Goal: Obtain resource: Obtain resource

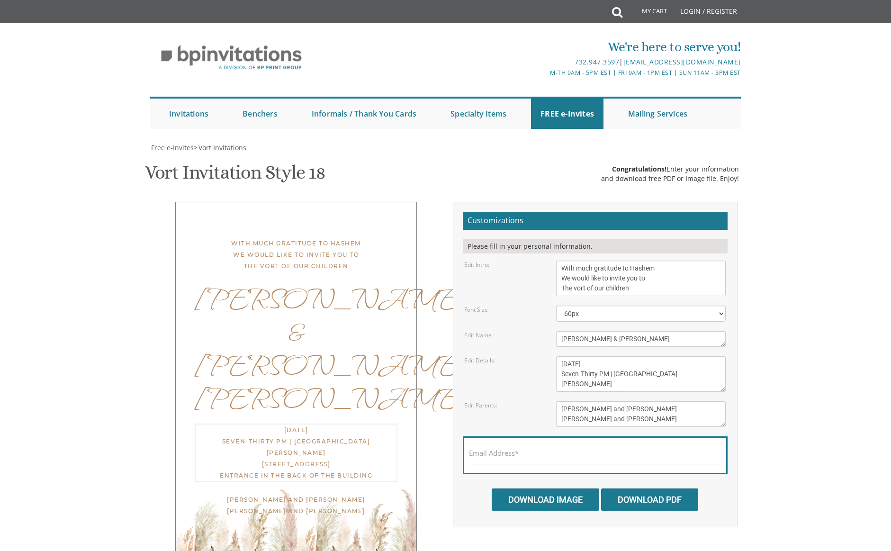
scroll to position [7, 0]
drag, startPoint x: 681, startPoint y: 375, endPoint x: 558, endPoint y: 380, distance: 123.3
click at [558, 380] on textarea "[DATE] Seven-Thirty PM | River [STREET_ADDRESS]" at bounding box center [641, 374] width 170 height 36
click at [654, 401] on textarea "[PERSON_NAME] and [PERSON_NAME] [PERSON_NAME] and [PERSON_NAME]" at bounding box center [641, 414] width 170 height 26
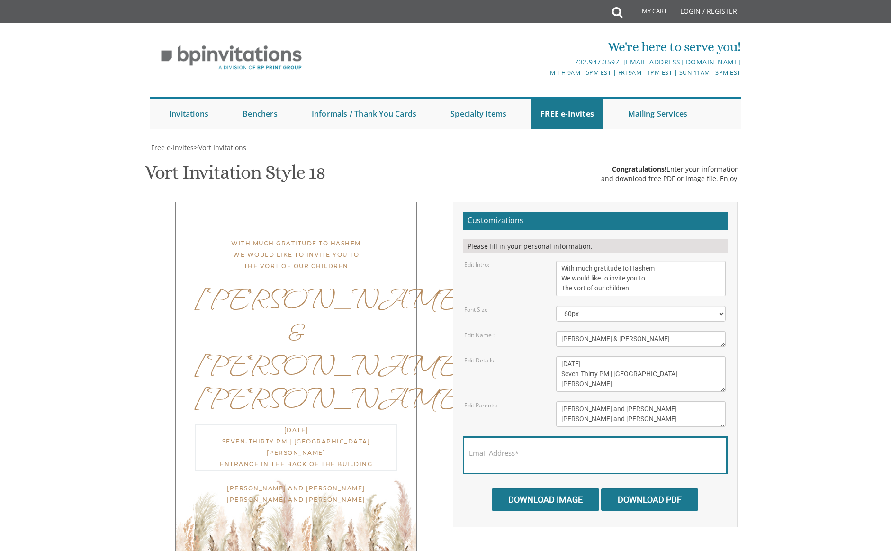
click at [617, 363] on textarea "[DATE] Seven-Thirty PM | River [STREET_ADDRESS]" at bounding box center [641, 374] width 170 height 36
click at [591, 362] on textarea "[DATE] Seven-Thirty PM | River [STREET_ADDRESS]" at bounding box center [641, 374] width 170 height 36
click at [711, 361] on textarea "[DATE] Seven-Thirty PM | River [STREET_ADDRESS]" at bounding box center [641, 374] width 170 height 36
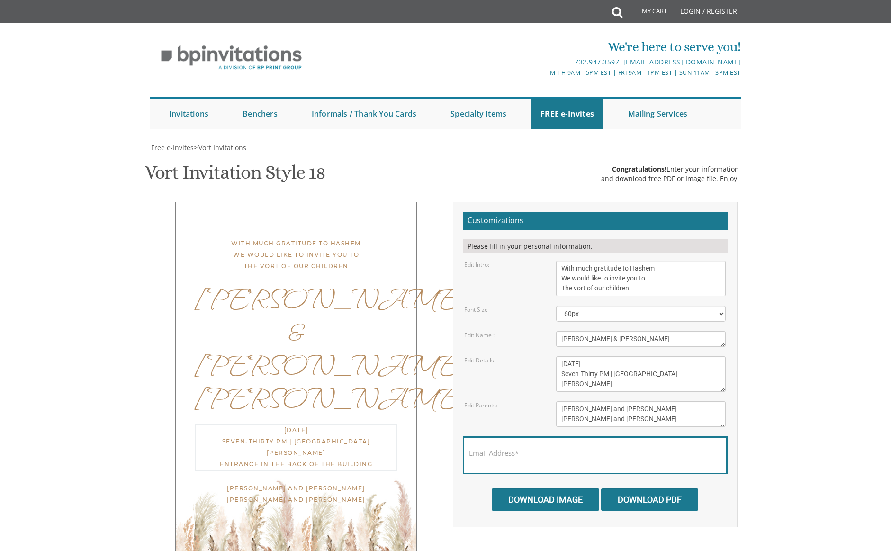
drag, startPoint x: 683, startPoint y: 362, endPoint x: 712, endPoint y: 362, distance: 28.4
click at [712, 362] on textarea "[DATE] Seven-Thirty PM | River [STREET_ADDRESS]" at bounding box center [641, 374] width 170 height 36
click at [635, 452] on input "Email Address*" at bounding box center [595, 458] width 253 height 12
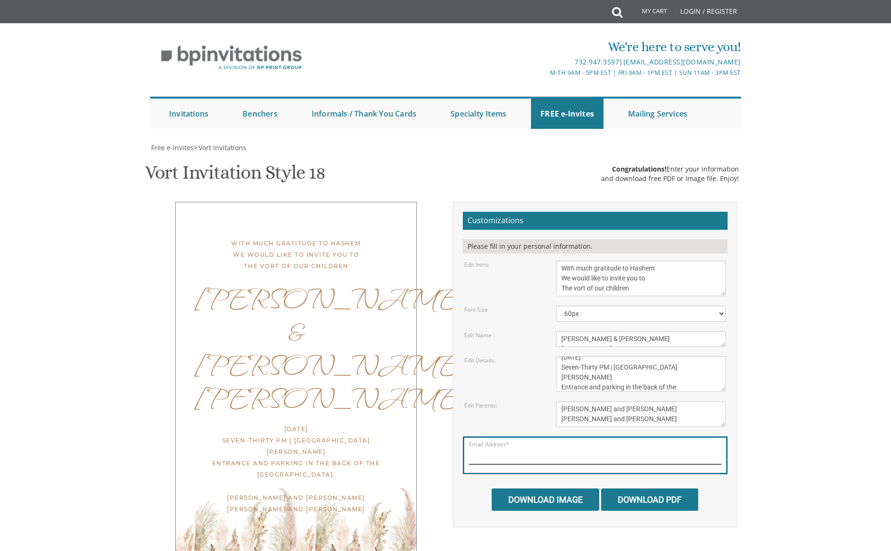
scroll to position [6, 0]
click at [681, 277] on textarea "With much gratitude to Hashem We would like to invite you to The vort of our ch…" at bounding box center [641, 279] width 170 height 36
click at [621, 380] on textarea "[DATE] Seven-Thirty PM | River [STREET_ADDRESS]" at bounding box center [641, 374] width 170 height 36
click at [624, 367] on textarea "[DATE] Seven-Thirty PM | River [STREET_ADDRESS]" at bounding box center [641, 374] width 170 height 36
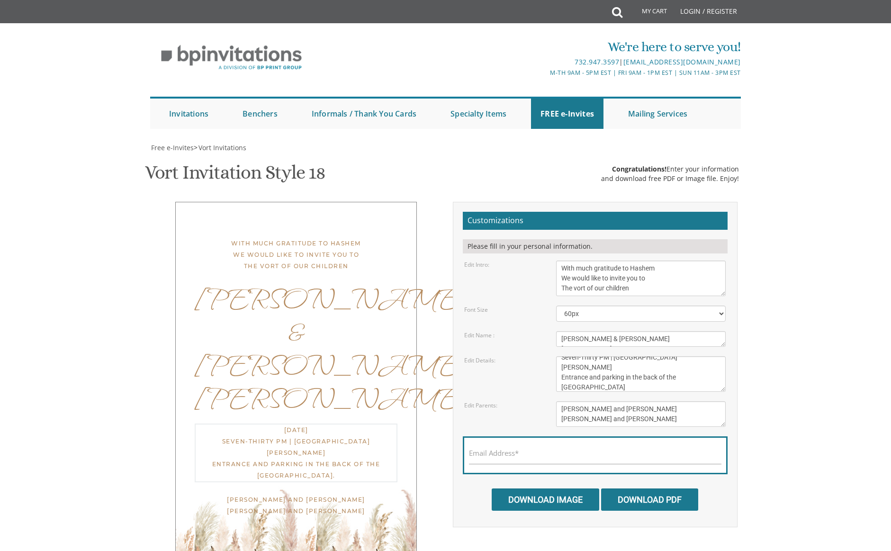
click at [618, 409] on textarea "[PERSON_NAME] and [PERSON_NAME] [PERSON_NAME] and [PERSON_NAME]" at bounding box center [641, 414] width 170 height 26
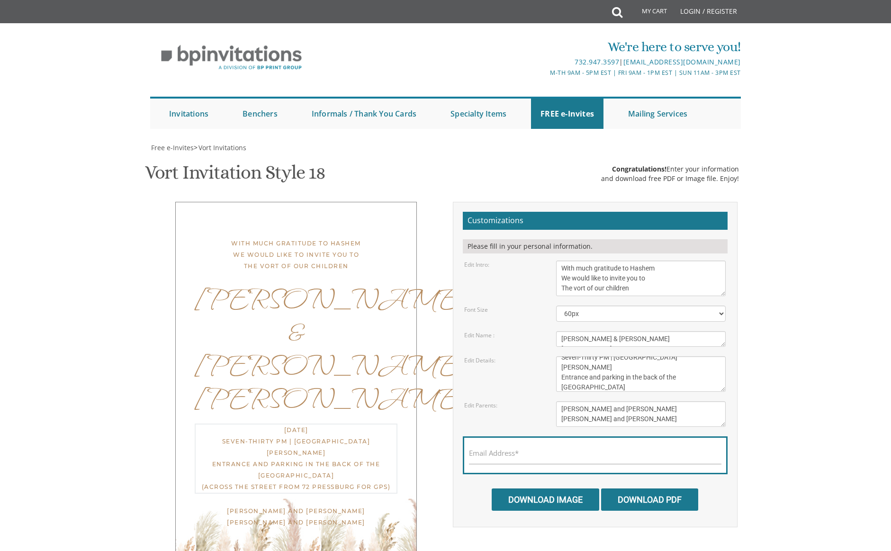
click at [655, 360] on textarea "[DATE] Seven-Thirty PM | River [STREET_ADDRESS]" at bounding box center [641, 374] width 170 height 36
click at [589, 370] on textarea "[DATE] Seven-Thirty PM | River [STREET_ADDRESS]" at bounding box center [641, 374] width 170 height 36
click at [588, 370] on textarea "[DATE] Seven-Thirty PM | River [STREET_ADDRESS]" at bounding box center [641, 374] width 170 height 36
type textarea "Tuesday, August 26th Seven-Thirty PM | Westgate Simcha Hall Entrance and parkin…"
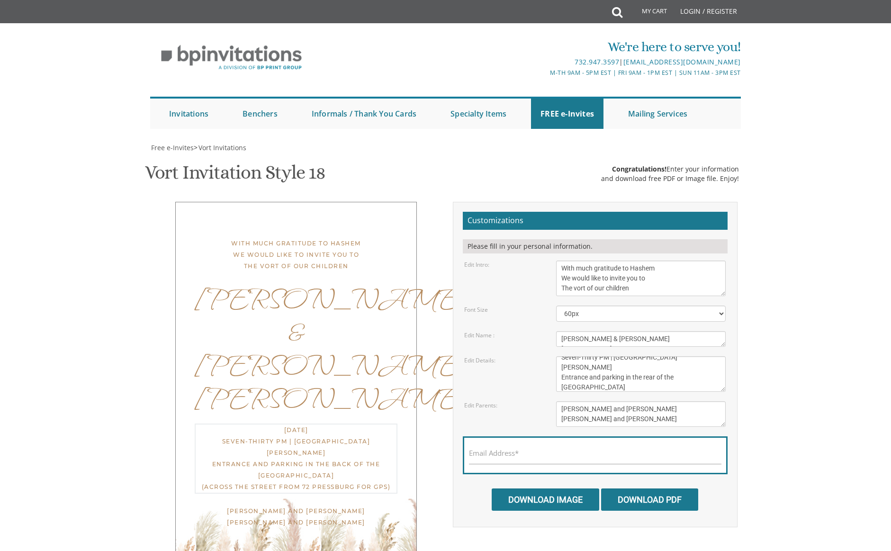
click at [606, 409] on textarea "[PERSON_NAME] and [PERSON_NAME] [PERSON_NAME] and [PERSON_NAME]" at bounding box center [641, 414] width 170 height 26
click at [581, 444] on div "Email Address*" at bounding box center [595, 455] width 265 height 38
click at [569, 452] on input "Email Address*" at bounding box center [595, 458] width 253 height 12
click at [570, 452] on input "tsevinussbaum" at bounding box center [595, 458] width 253 height 12
click at [568, 452] on input "tsevinussbaum" at bounding box center [595, 458] width 253 height 12
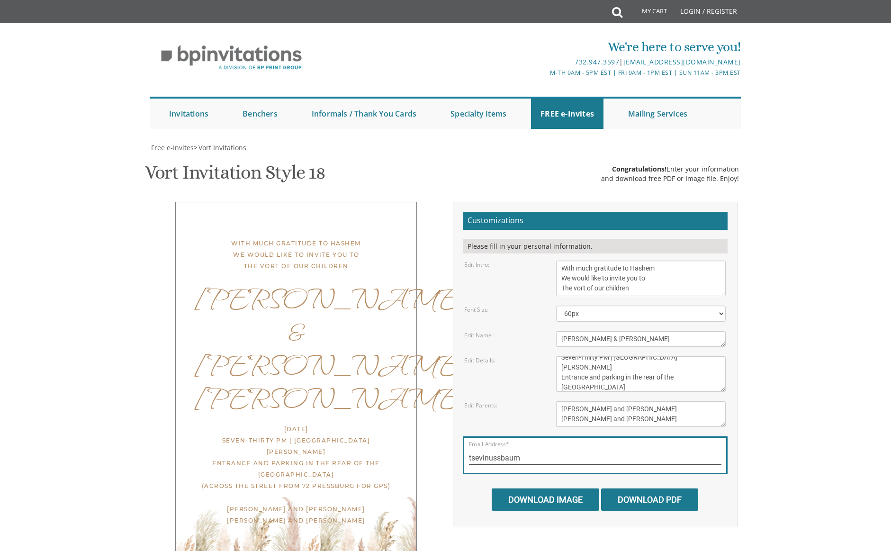
click at [568, 452] on input "tsevinussbaum" at bounding box center [595, 458] width 253 height 12
paste input "@gmail.com"
type input "[EMAIL_ADDRESS][DOMAIN_NAME]"
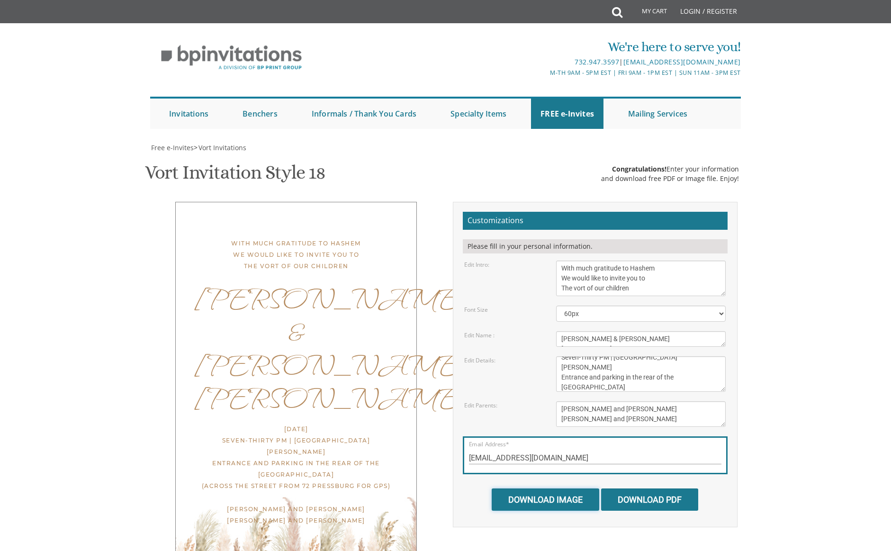
click at [574, 489] on input "Download Image" at bounding box center [546, 500] width 108 height 22
click at [644, 489] on input "Download PDF" at bounding box center [649, 500] width 97 height 22
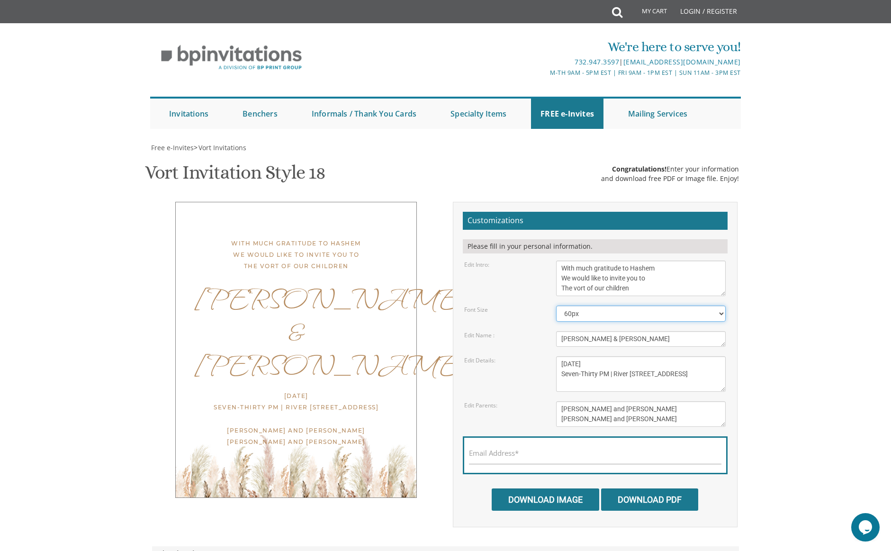
click at [607, 306] on select "40px 50px 60px 70px 80px" at bounding box center [641, 314] width 170 height 16
click at [632, 331] on textarea "[PERSON_NAME] & [PERSON_NAME]" at bounding box center [641, 339] width 170 height 16
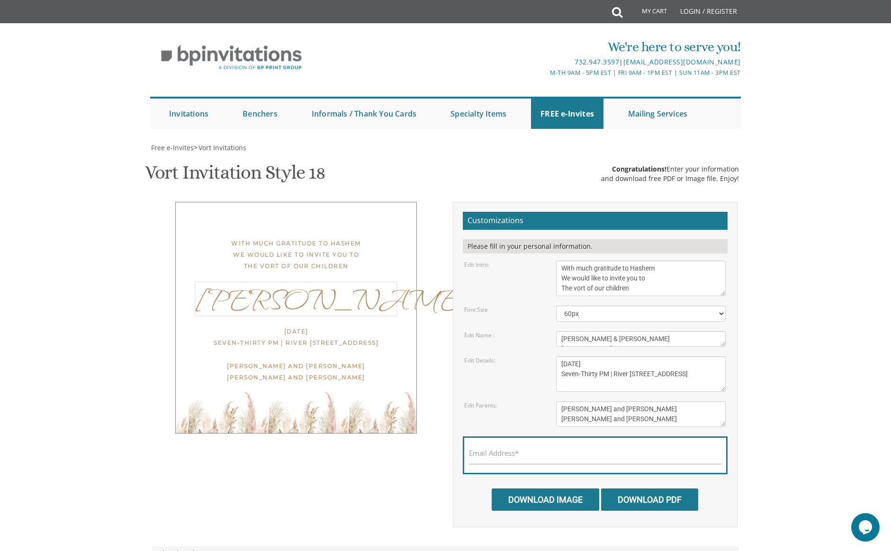
type textarea "[PERSON_NAME] & [PERSON_NAME] [PERSON_NAME]"
click at [571, 356] on textarea "[DATE] Seven-Thirty PM | River [STREET_ADDRESS]" at bounding box center [641, 374] width 170 height 36
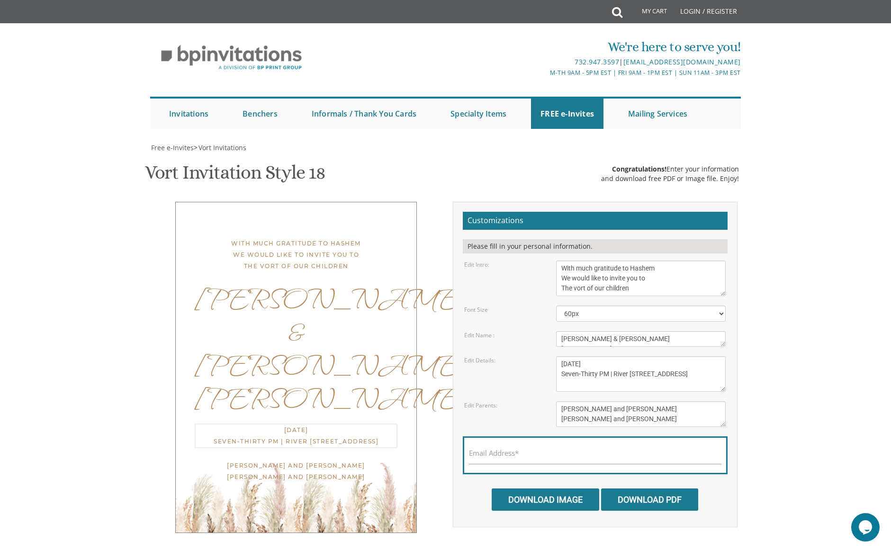
click at [571, 356] on textarea "[DATE] Seven-Thirty PM | River [STREET_ADDRESS]" at bounding box center [641, 374] width 170 height 36
click at [596, 356] on textarea "[DATE] Seven-Thirty PM | River [STREET_ADDRESS]" at bounding box center [641, 374] width 170 height 36
click at [616, 356] on textarea "[DATE] Seven-Thirty PM | River [STREET_ADDRESS]" at bounding box center [641, 374] width 170 height 36
drag, startPoint x: 653, startPoint y: 319, endPoint x: 618, endPoint y: 318, distance: 35.5
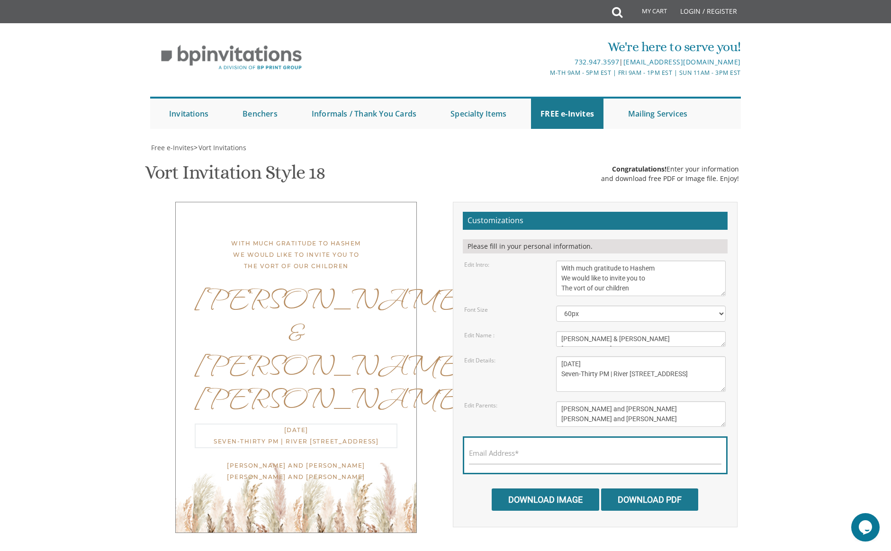
click at [618, 356] on textarea "[DATE] Seven-Thirty PM | River [STREET_ADDRESS]" at bounding box center [641, 374] width 170 height 36
click at [615, 356] on textarea "[DATE] Seven-Thirty PM | River [STREET_ADDRESS]" at bounding box center [641, 374] width 170 height 36
type textarea "[DATE] Seven-Thirty PM | [GEOGRAPHIC_DATA][PERSON_NAME]"
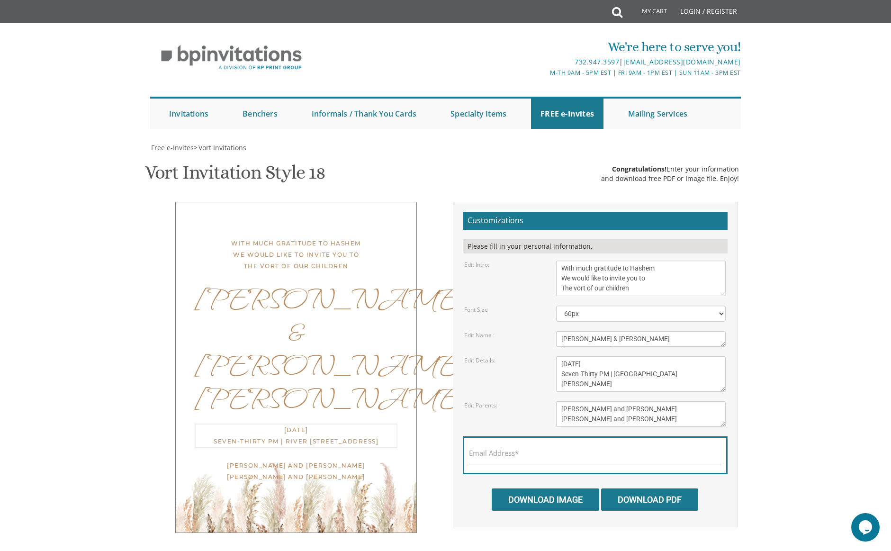
click at [570, 401] on textarea "[PERSON_NAME] and [PERSON_NAME] [PERSON_NAME] and [PERSON_NAME]" at bounding box center [641, 414] width 170 height 26
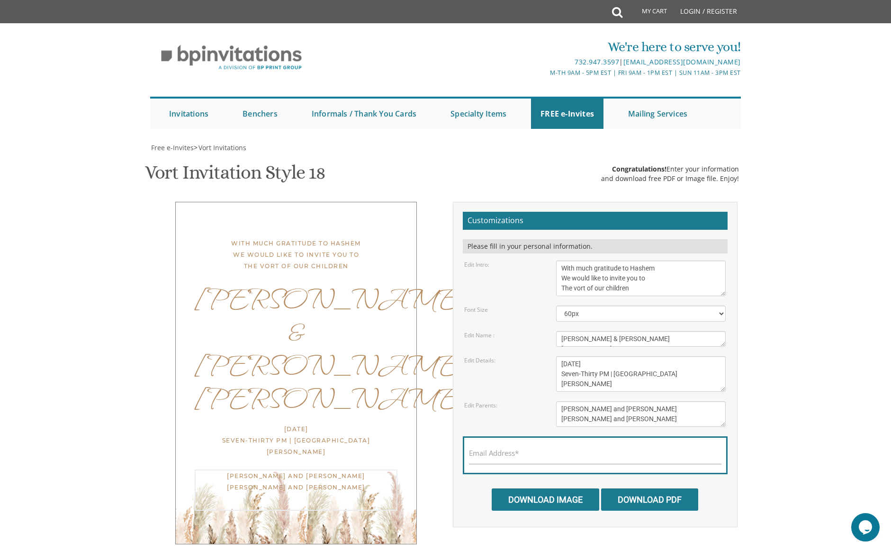
click at [570, 401] on textarea "[PERSON_NAME] and [PERSON_NAME] [PERSON_NAME] and [PERSON_NAME]" at bounding box center [641, 414] width 170 height 26
click at [610, 401] on textarea "[PERSON_NAME] and [PERSON_NAME] [PERSON_NAME] and [PERSON_NAME]" at bounding box center [641, 414] width 170 height 26
click at [662, 401] on textarea "[PERSON_NAME] and [PERSON_NAME] [PERSON_NAME] and [PERSON_NAME]" at bounding box center [641, 414] width 170 height 26
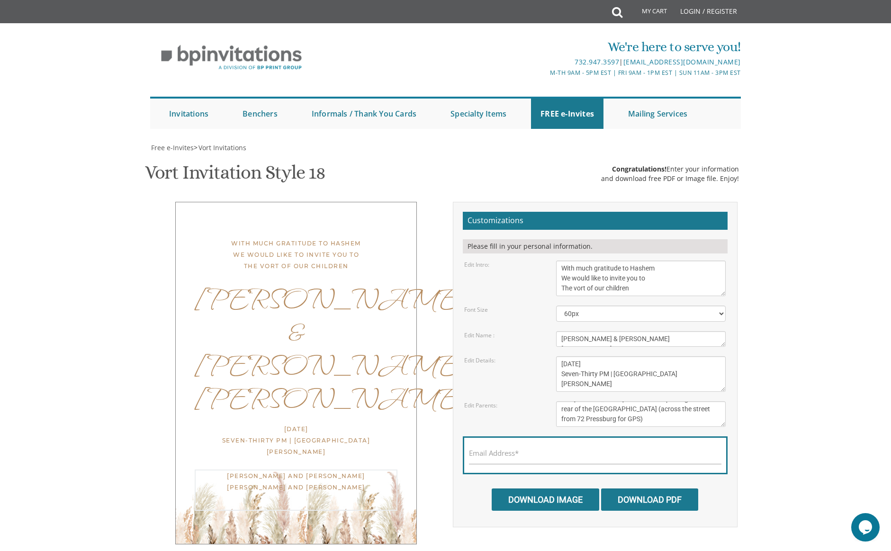
click at [633, 356] on textarea "[DATE] Seven-Thirty PM | River [STREET_ADDRESS]" at bounding box center [641, 374] width 170 height 36
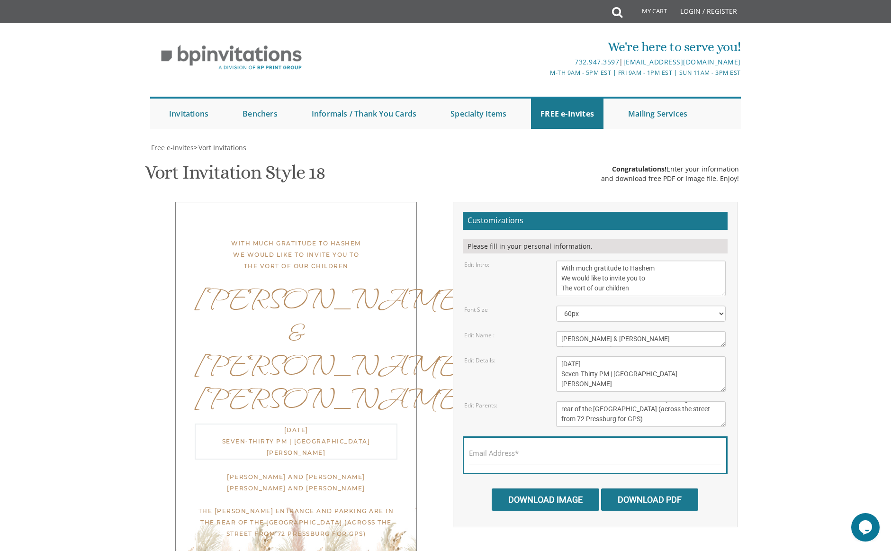
click at [641, 401] on textarea "[PERSON_NAME] and [PERSON_NAME] [PERSON_NAME] and [PERSON_NAME]" at bounding box center [641, 414] width 170 height 26
click at [593, 452] on input "Email Address*" at bounding box center [595, 458] width 253 height 12
click at [679, 401] on textarea "[PERSON_NAME] and [PERSON_NAME] [PERSON_NAME] and [PERSON_NAME]" at bounding box center [641, 414] width 170 height 26
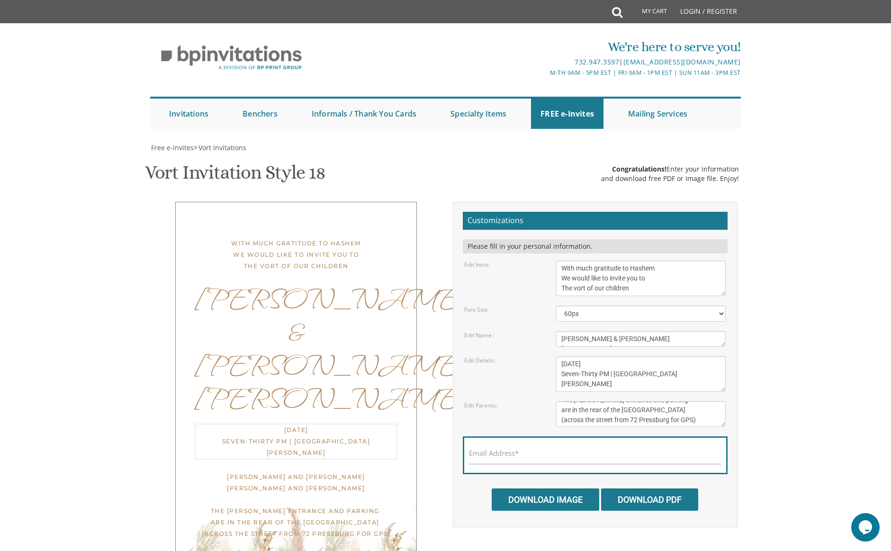
click at [659, 356] on textarea "[DATE] Seven-Thirty PM | River [STREET_ADDRESS]" at bounding box center [641, 374] width 170 height 36
click at [643, 356] on textarea "[DATE] Seven-Thirty PM | River [STREET_ADDRESS]" at bounding box center [641, 374] width 170 height 36
click at [606, 401] on textarea "[PERSON_NAME] and [PERSON_NAME] [PERSON_NAME] and [PERSON_NAME]" at bounding box center [641, 414] width 170 height 26
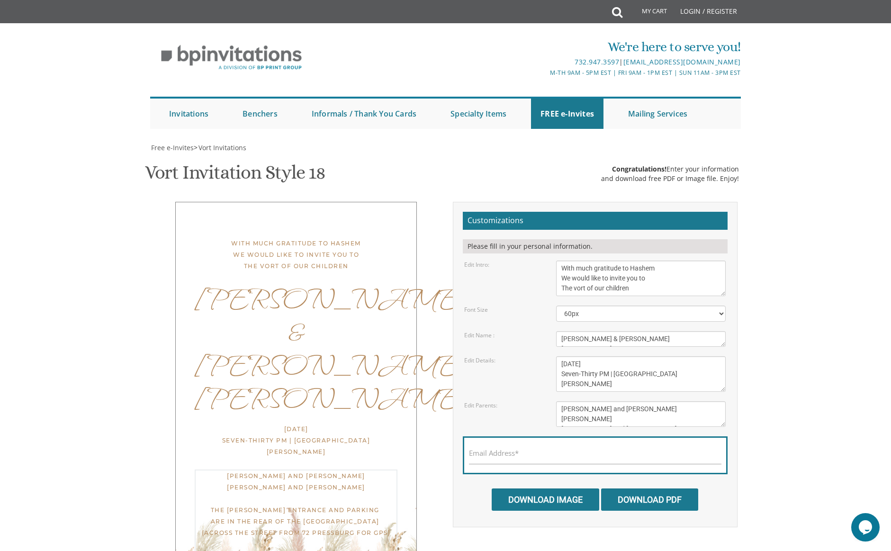
click at [653, 401] on textarea "[PERSON_NAME] and [PERSON_NAME] [PERSON_NAME] and [PERSON_NAME]" at bounding box center [641, 414] width 170 height 26
click at [566, 401] on textarea "[PERSON_NAME] and [PERSON_NAME] [PERSON_NAME] and [PERSON_NAME]" at bounding box center [641, 414] width 170 height 26
click at [593, 401] on textarea "[PERSON_NAME] and [PERSON_NAME] [PERSON_NAME] and [PERSON_NAME]" at bounding box center [641, 414] width 170 height 26
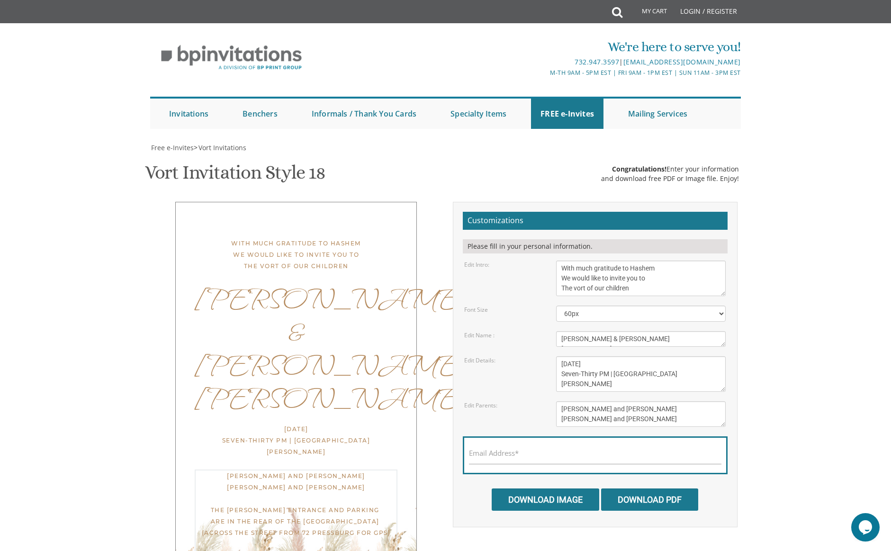
click at [593, 401] on textarea "[PERSON_NAME] and [PERSON_NAME] [PERSON_NAME] and [PERSON_NAME]" at bounding box center [641, 414] width 170 height 26
click at [621, 401] on textarea "[PERSON_NAME] and [PERSON_NAME] [PERSON_NAME] and [PERSON_NAME]" at bounding box center [641, 414] width 170 height 26
type textarea "[PERSON_NAME] and [PERSON_NAME] [PERSON_NAME] and [PERSON_NAME] The [PERSON_NAM…"
click at [552, 452] on input "Email Address*" at bounding box center [595, 458] width 253 height 12
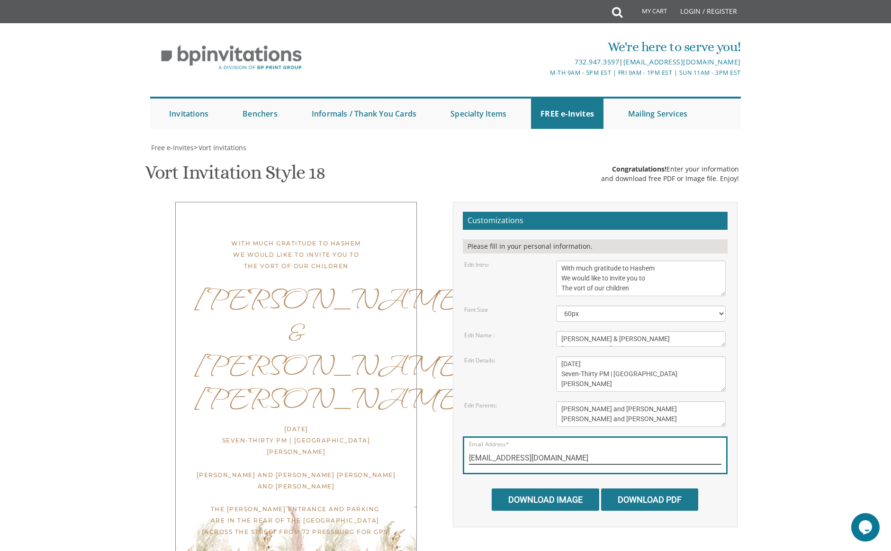
type input "[EMAIL_ADDRESS][DOMAIN_NAME]"
click at [672, 261] on textarea "With much gratitude to Hashem We would like to invite you to The vort of our ch…" at bounding box center [641, 279] width 170 height 36
click at [574, 489] on input "Download Image" at bounding box center [546, 500] width 108 height 22
click at [651, 489] on input "Download PDF" at bounding box center [649, 500] width 97 height 22
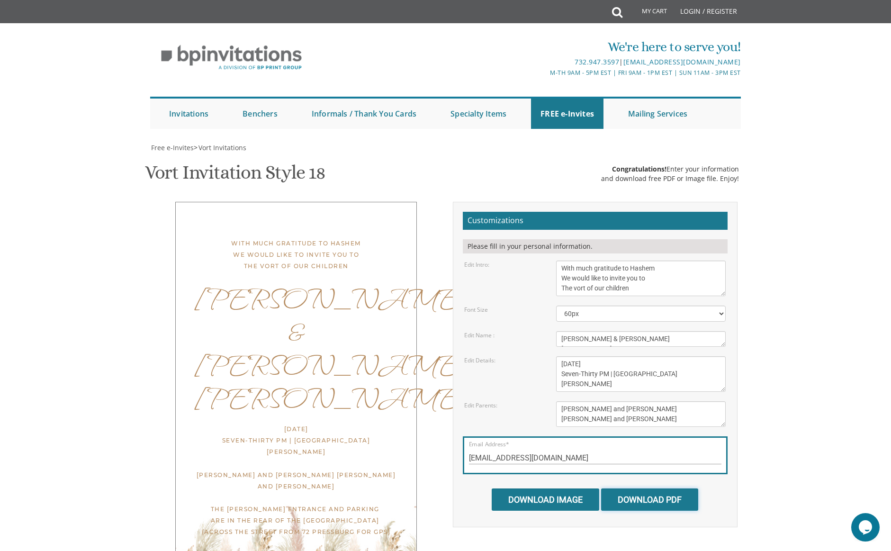
scroll to position [0, 0]
